Goal: Task Accomplishment & Management: Manage account settings

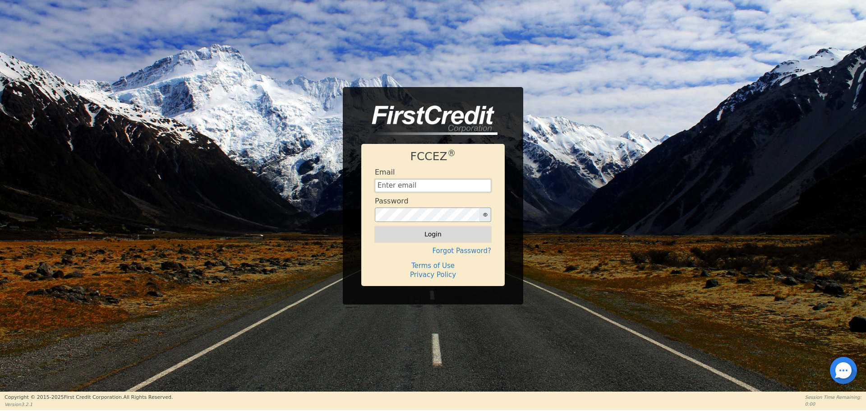
type input "aquaremachtlc@gmail.com"
click at [435, 239] on button "Login" at bounding box center [433, 233] width 116 height 15
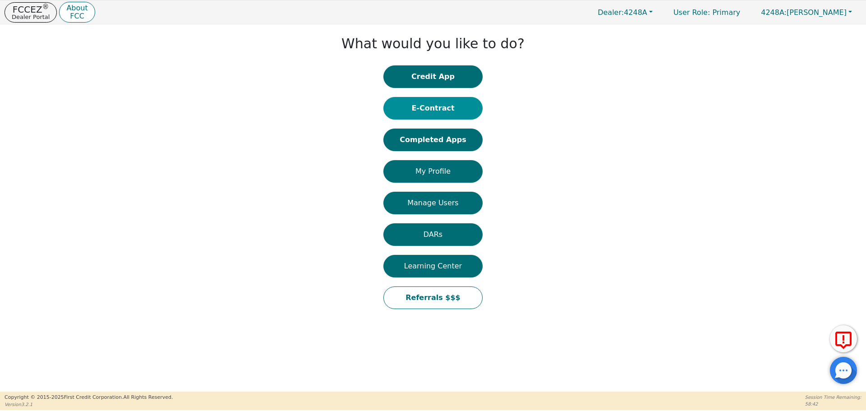
click at [428, 103] on button "E-Contract" at bounding box center [432, 108] width 99 height 23
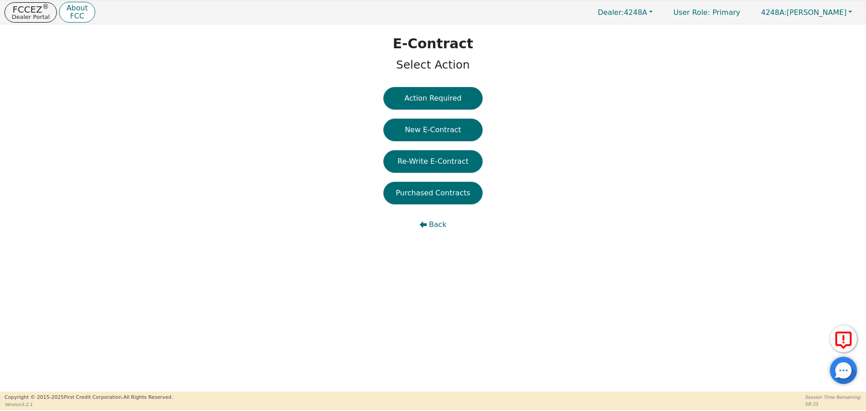
click at [428, 103] on button "Action Required" at bounding box center [432, 98] width 99 height 23
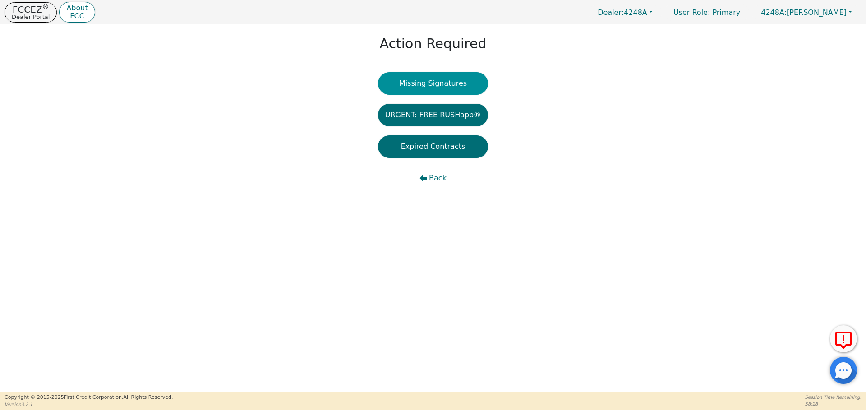
click at [418, 87] on button "Missing Signatures" at bounding box center [433, 83] width 110 height 23
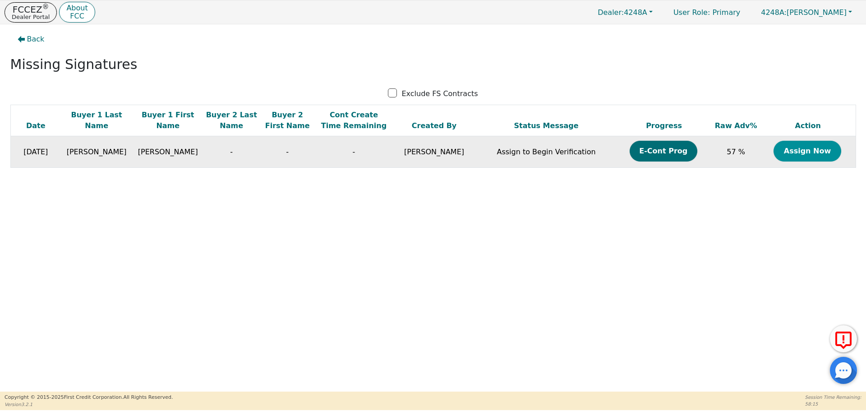
click at [801, 150] on button "Assign Now" at bounding box center [807, 151] width 68 height 21
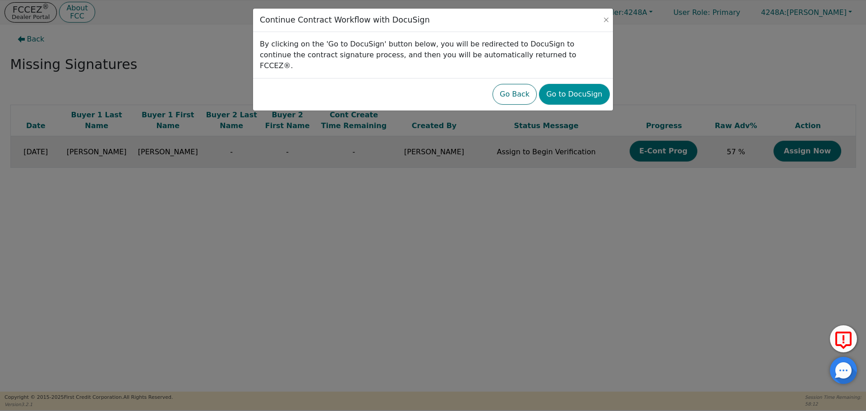
click at [579, 84] on button "Go to DocuSign" at bounding box center [574, 94] width 70 height 21
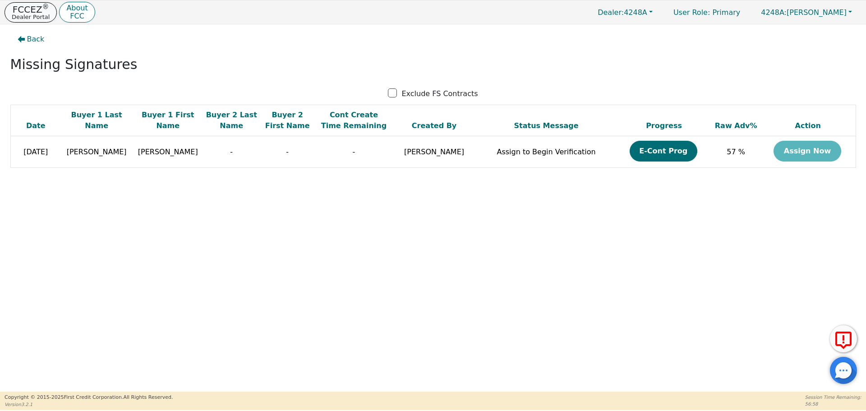
click at [30, 6] on p "FCCEZ ®" at bounding box center [31, 9] width 38 height 9
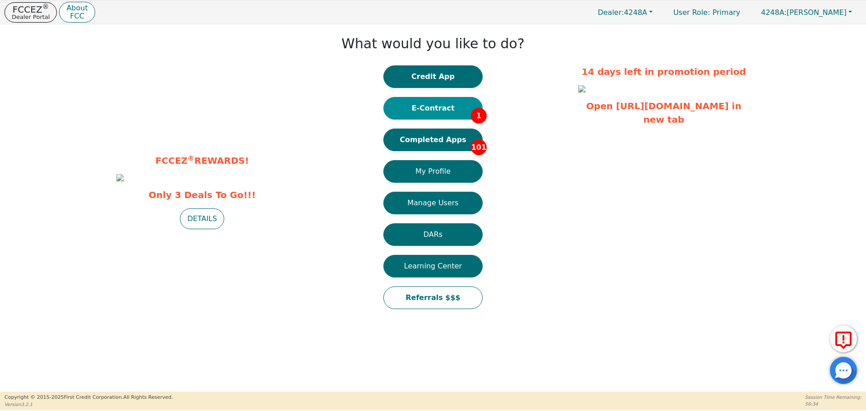
click at [437, 117] on button "E-Contract 1" at bounding box center [432, 108] width 99 height 23
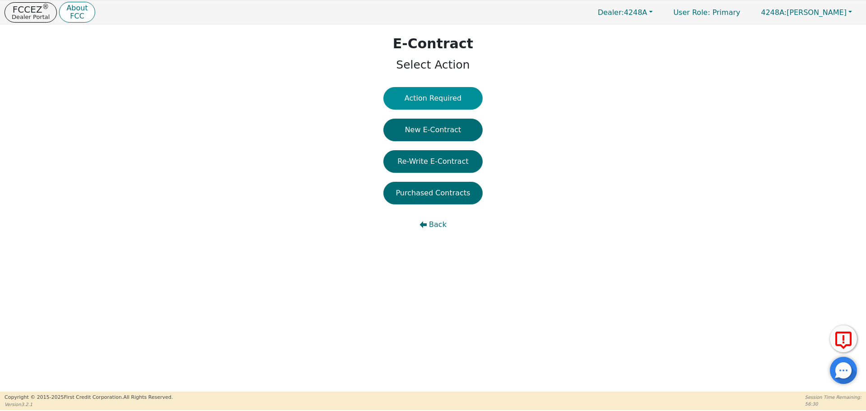
click at [428, 91] on button "Action Required" at bounding box center [432, 98] width 99 height 23
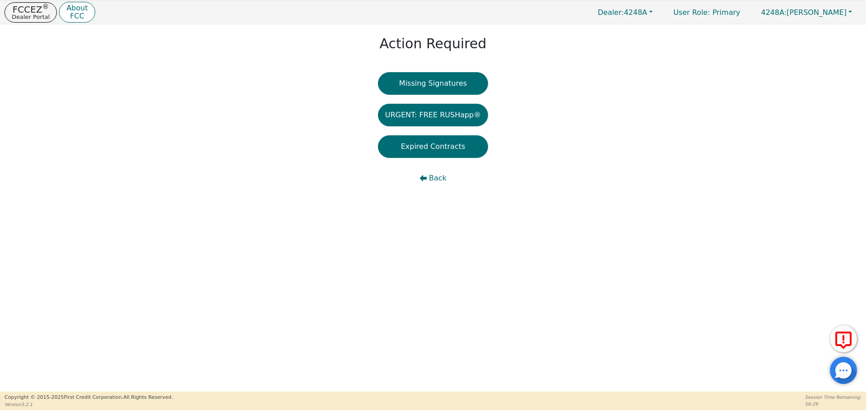
click at [428, 91] on button "Missing Signatures" at bounding box center [433, 83] width 110 height 23
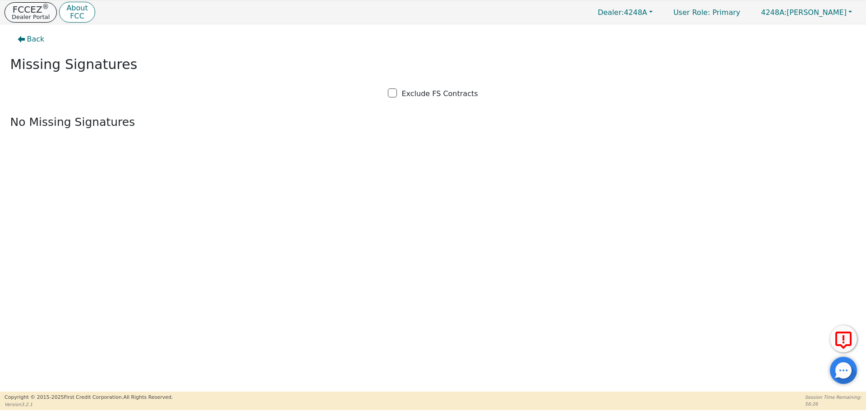
click at [33, 8] on p "FCCEZ ®" at bounding box center [31, 9] width 38 height 9
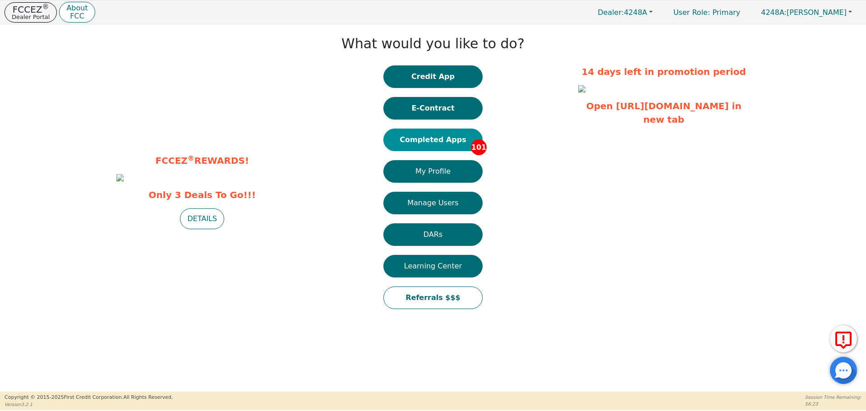
click at [419, 146] on button "Completed Apps 101" at bounding box center [432, 140] width 99 height 23
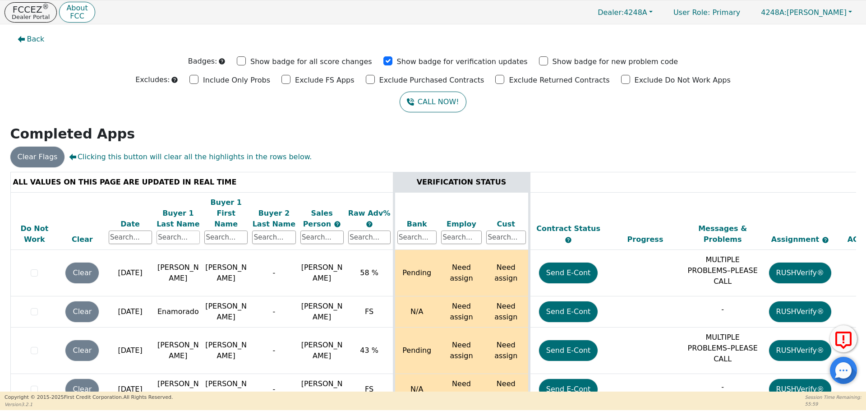
click at [171, 230] on input "text" at bounding box center [177, 237] width 43 height 14
type input "[PERSON_NAME]"
